Goal: Transaction & Acquisition: Purchase product/service

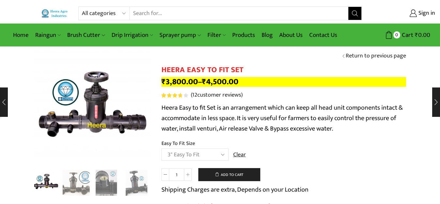
select select "3" Easy To Fit"
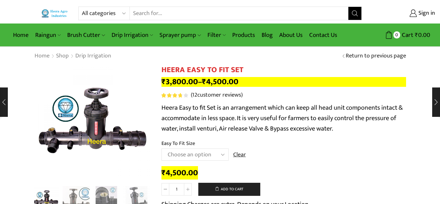
click at [110, 16] on select "All categories Accessories Air Release Valve Brush Cutter Domestic Use Drip Irr…" at bounding box center [106, 13] width 48 height 13
select select "accessories"
click at [82, 7] on select "All categories Accessories Air Release Valve Brush Cutter Domestic Use Drip Irr…" at bounding box center [106, 13] width 48 height 13
click at [351, 12] on button "Search" at bounding box center [354, 13] width 13 height 13
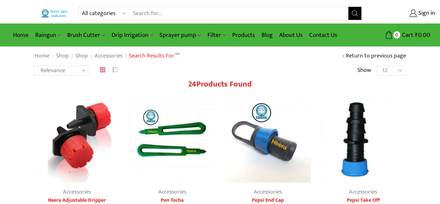
scroll to position [130, 0]
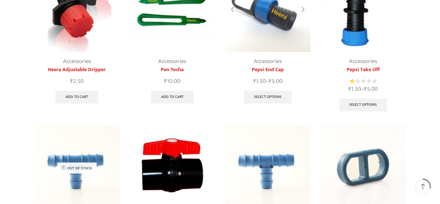
click at [281, 17] on img at bounding box center [268, 9] width 86 height 86
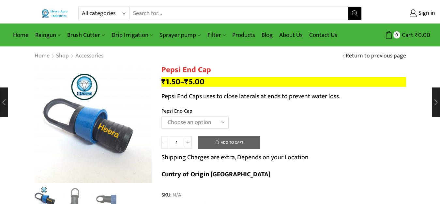
click at [182, 124] on select "Choose an option 12MM 16MM 20MM" at bounding box center [194, 122] width 67 height 12
click at [161, 116] on select "Choose an option 12MM 16MM 20MM" at bounding box center [194, 122] width 67 height 12
select select "12MM"
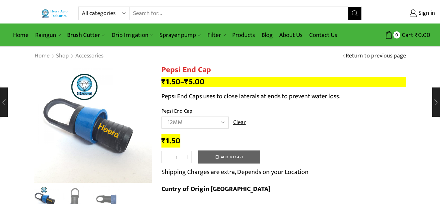
click at [105, 10] on select "All categories Accessories Air Release Valve Brush Cutter Domestic Use Drip Irr…" at bounding box center [106, 13] width 48 height 13
select select "accessories"
click at [82, 7] on select "All categories Accessories Air Release Valve Brush Cutter Domestic Use Drip Irr…" at bounding box center [106, 13] width 48 height 13
click at [352, 16] on icon "Search button" at bounding box center [355, 13] width 6 height 6
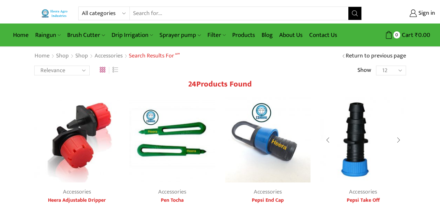
click at [359, 155] on img at bounding box center [363, 140] width 86 height 86
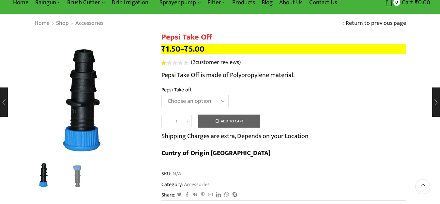
click at [183, 100] on select "Choose an option 12MM 16MM 20MM" at bounding box center [194, 101] width 67 height 12
click at [161, 95] on select "Choose an option 12MM 16MM 20MM" at bounding box center [194, 101] width 67 height 12
select select "12MM"
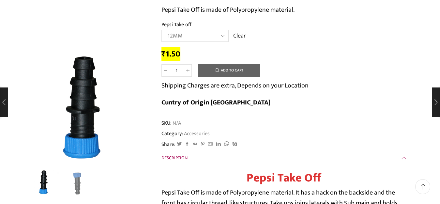
scroll to position [0, 0]
